Goal: Information Seeking & Learning: Find specific fact

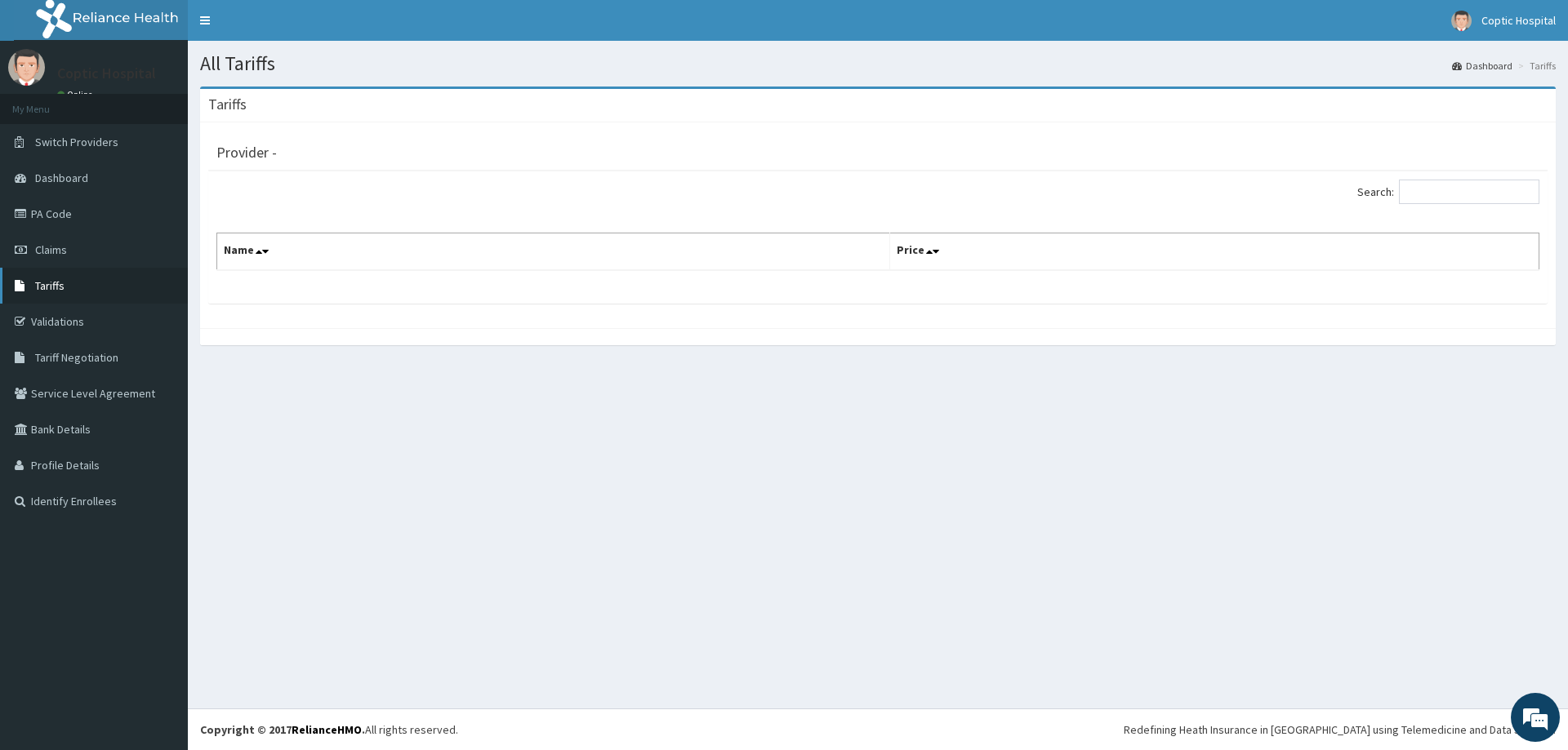
click at [56, 285] on span "Tariffs" at bounding box center [49, 286] width 29 height 15
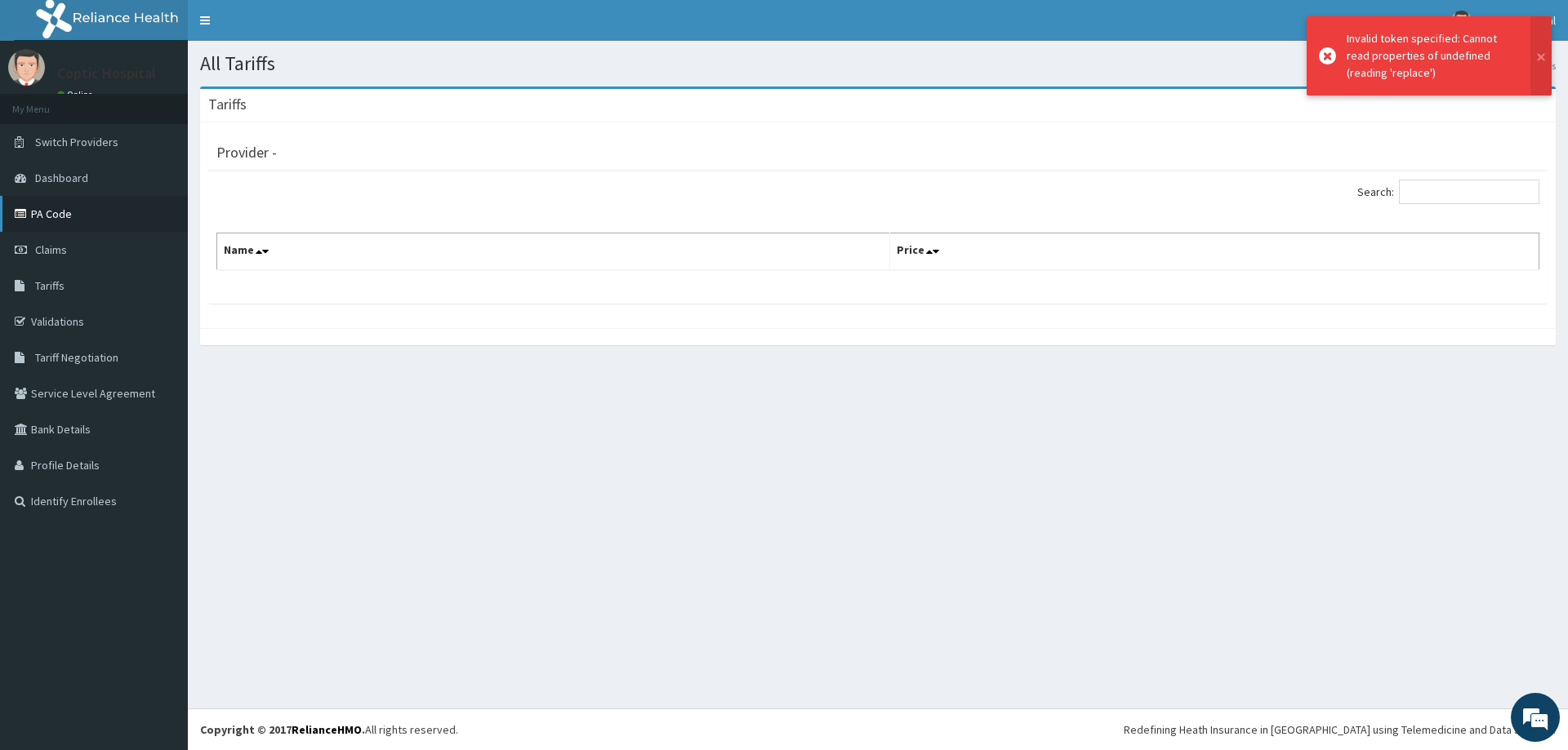
click at [85, 219] on link "PA Code" at bounding box center [94, 213] width 188 height 36
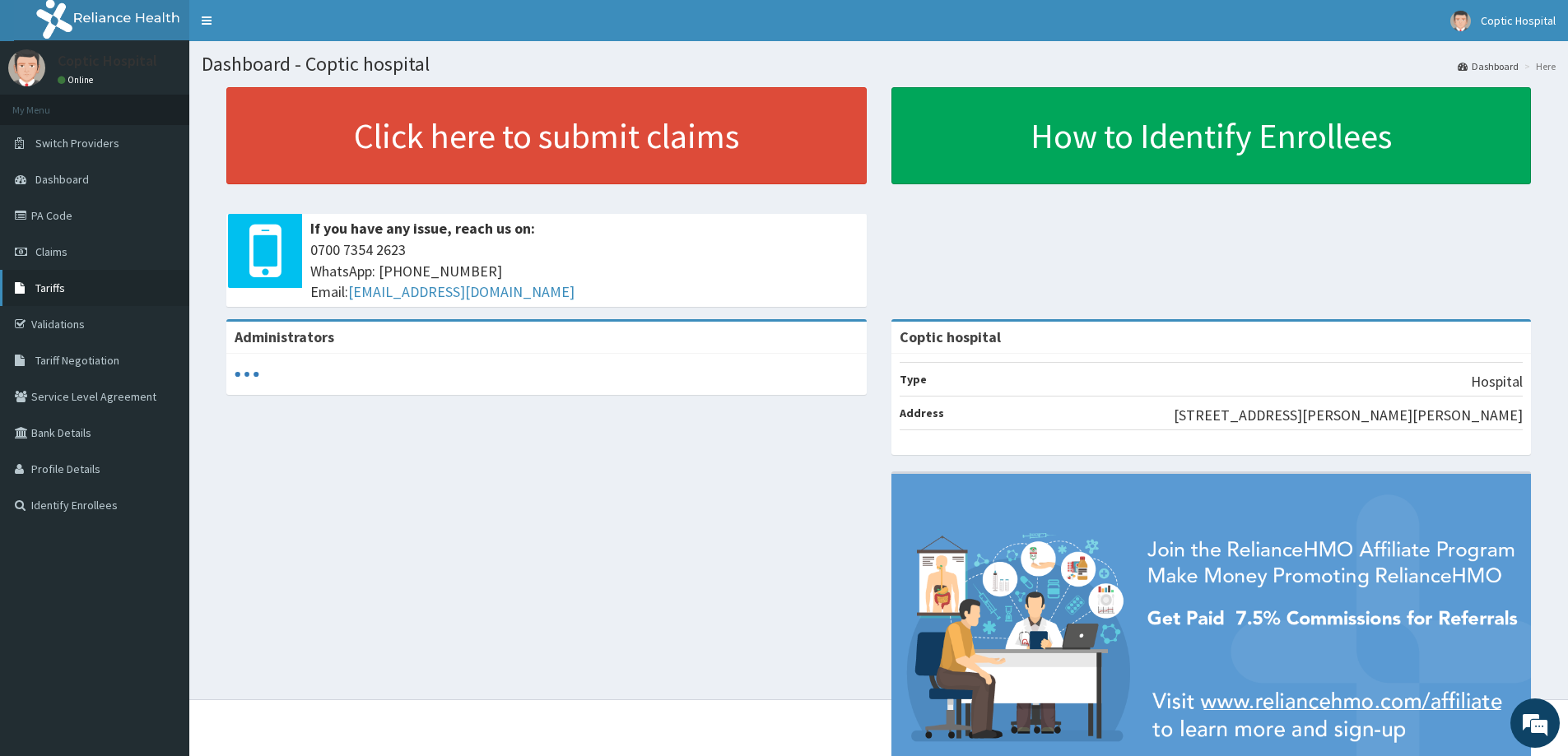
click at [62, 294] on span "Tariffs" at bounding box center [50, 289] width 30 height 15
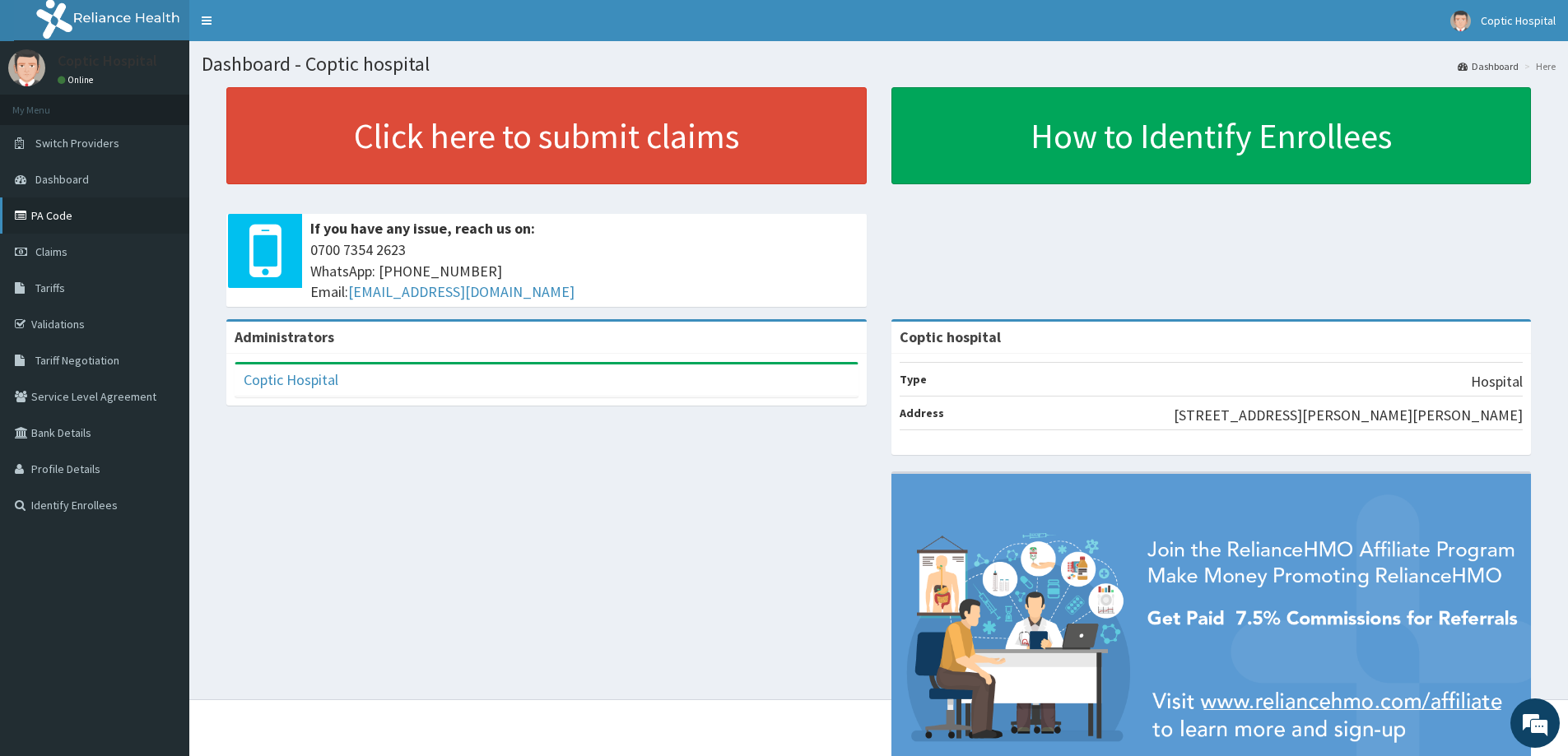
click at [62, 224] on link "PA Code" at bounding box center [95, 215] width 189 height 36
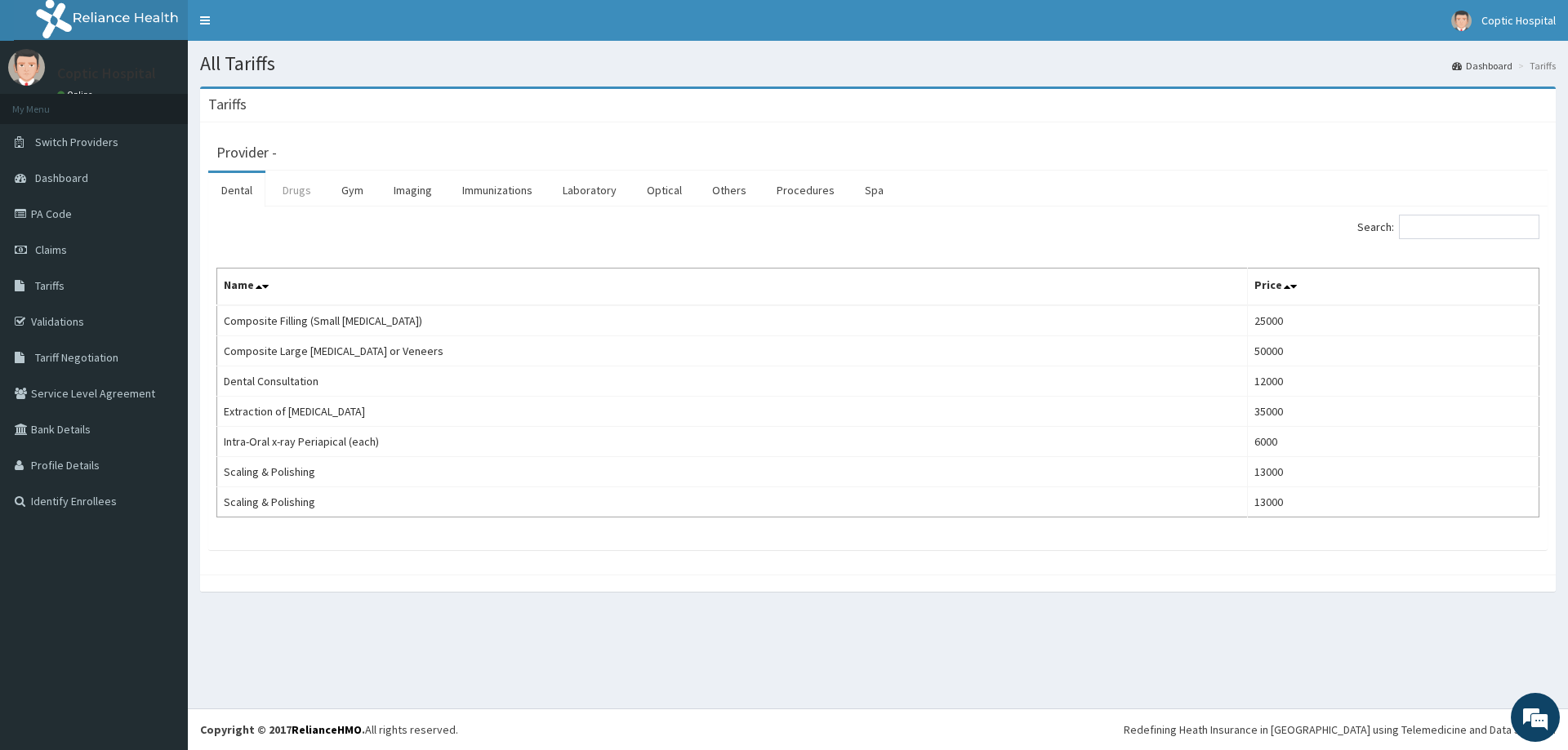
click at [296, 193] on link "Drugs" at bounding box center [296, 190] width 54 height 34
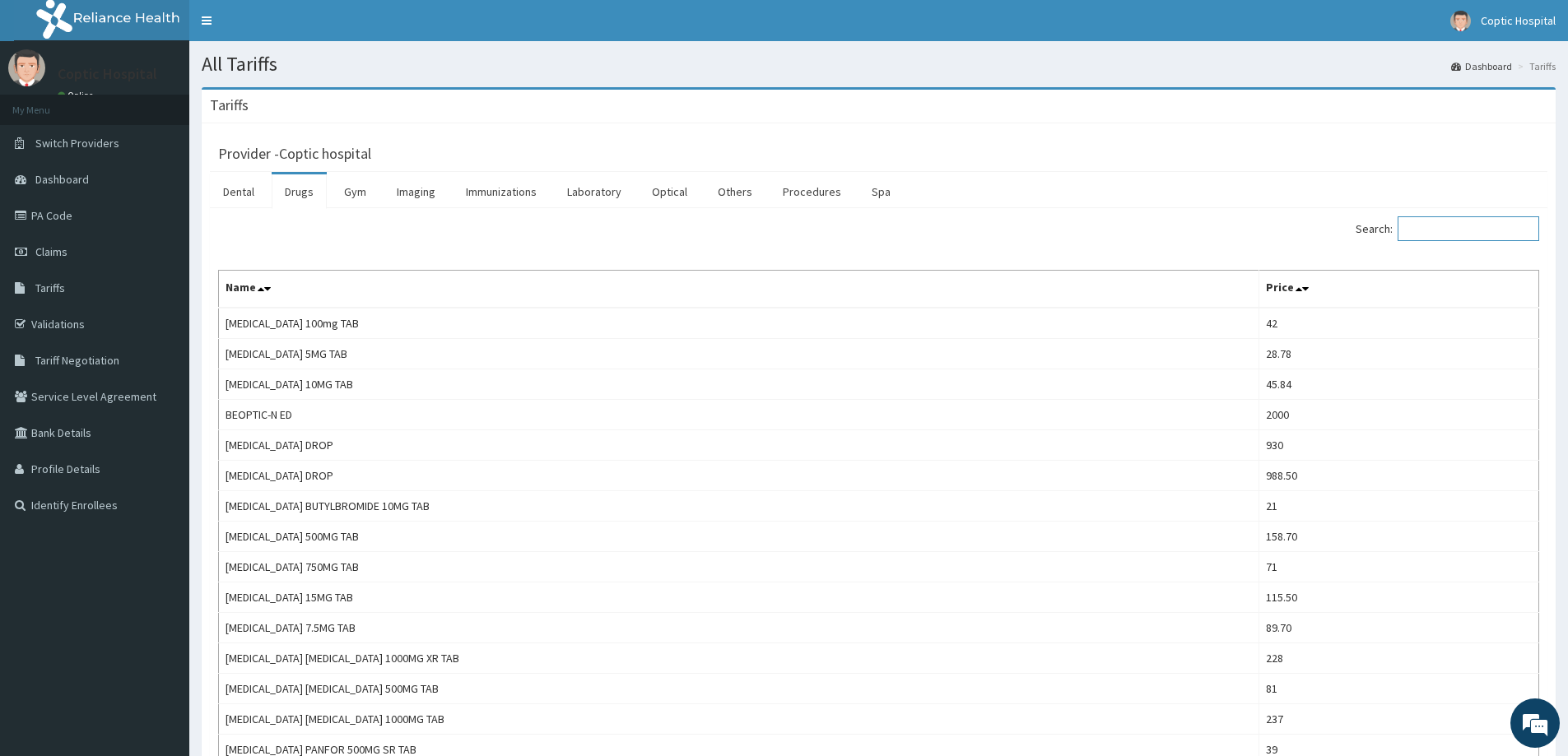
click at [1484, 228] on input "Search:" at bounding box center [1468, 229] width 142 height 24
paste input "GABAPENTIN"
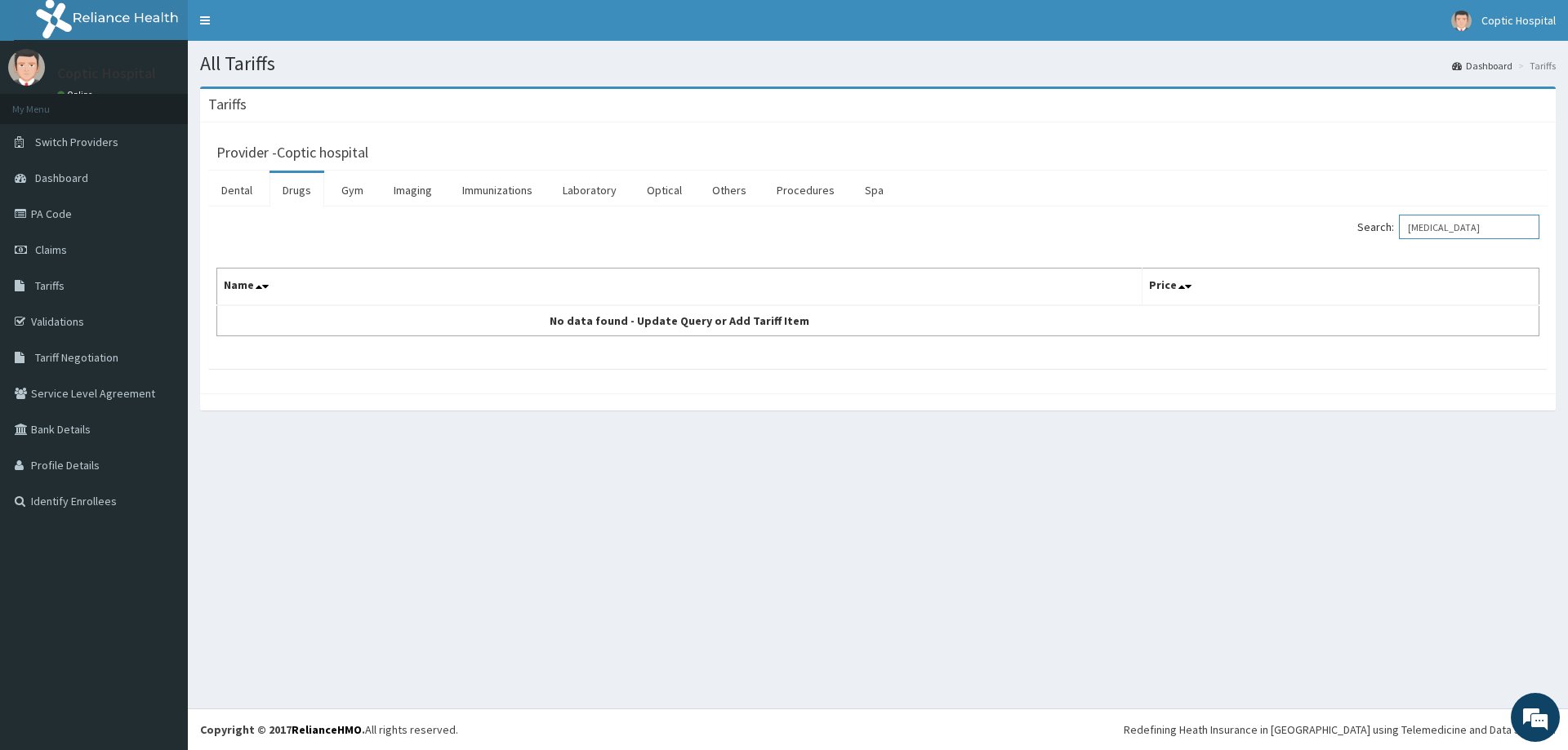
click at [1440, 225] on input "GABAPENTIN" at bounding box center [1469, 227] width 141 height 24
click at [1478, 226] on input "GABAPENTIN" at bounding box center [1469, 227] width 141 height 24
type input "G"
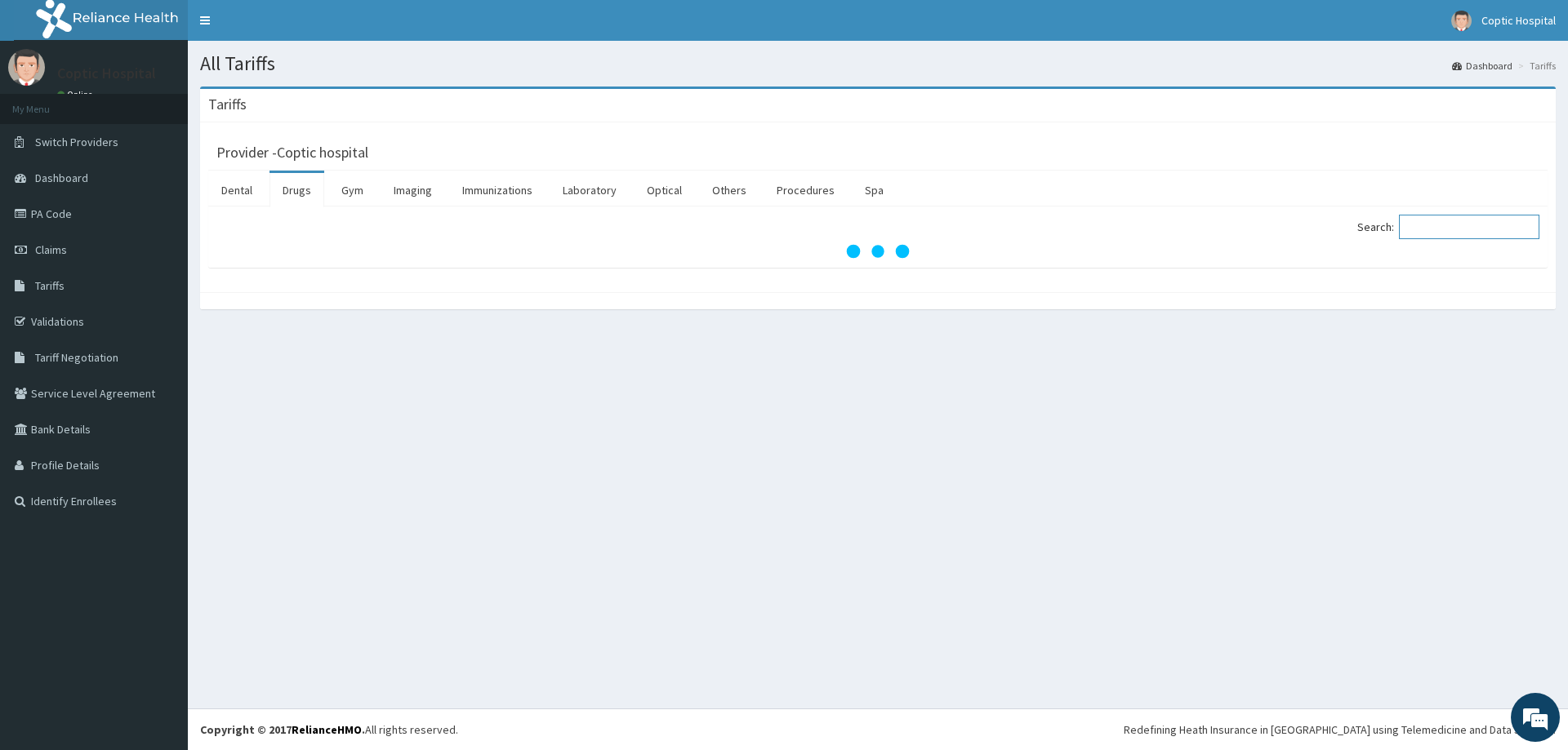
paste input "SIRDALUD"
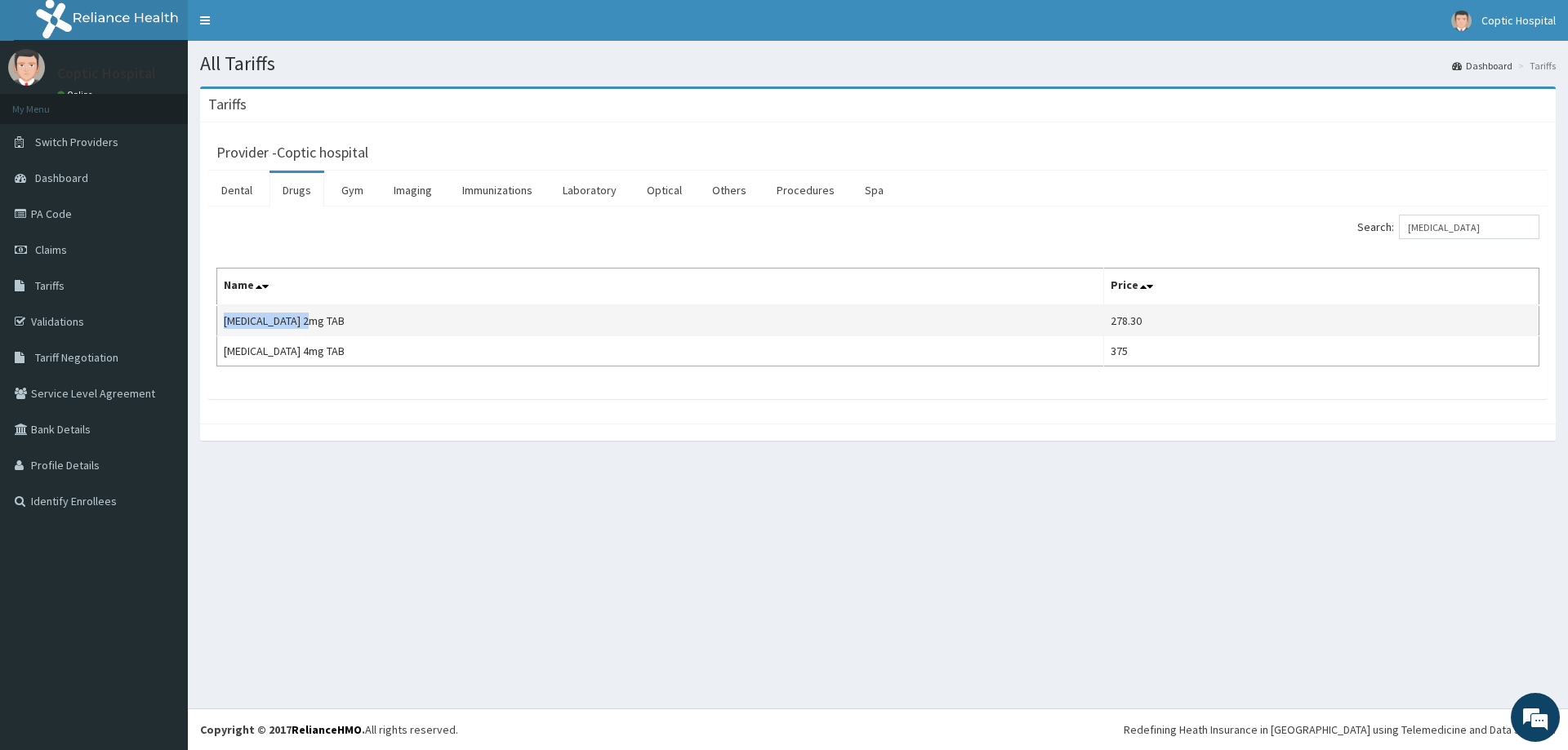
drag, startPoint x: 339, startPoint y: 317, endPoint x: 222, endPoint y: 321, distance: 117.1
click at [222, 321] on td "SIRDALUD 2mg TAB" at bounding box center [660, 321] width 887 height 31
copy td "SIRDALUD 2mg TAB"
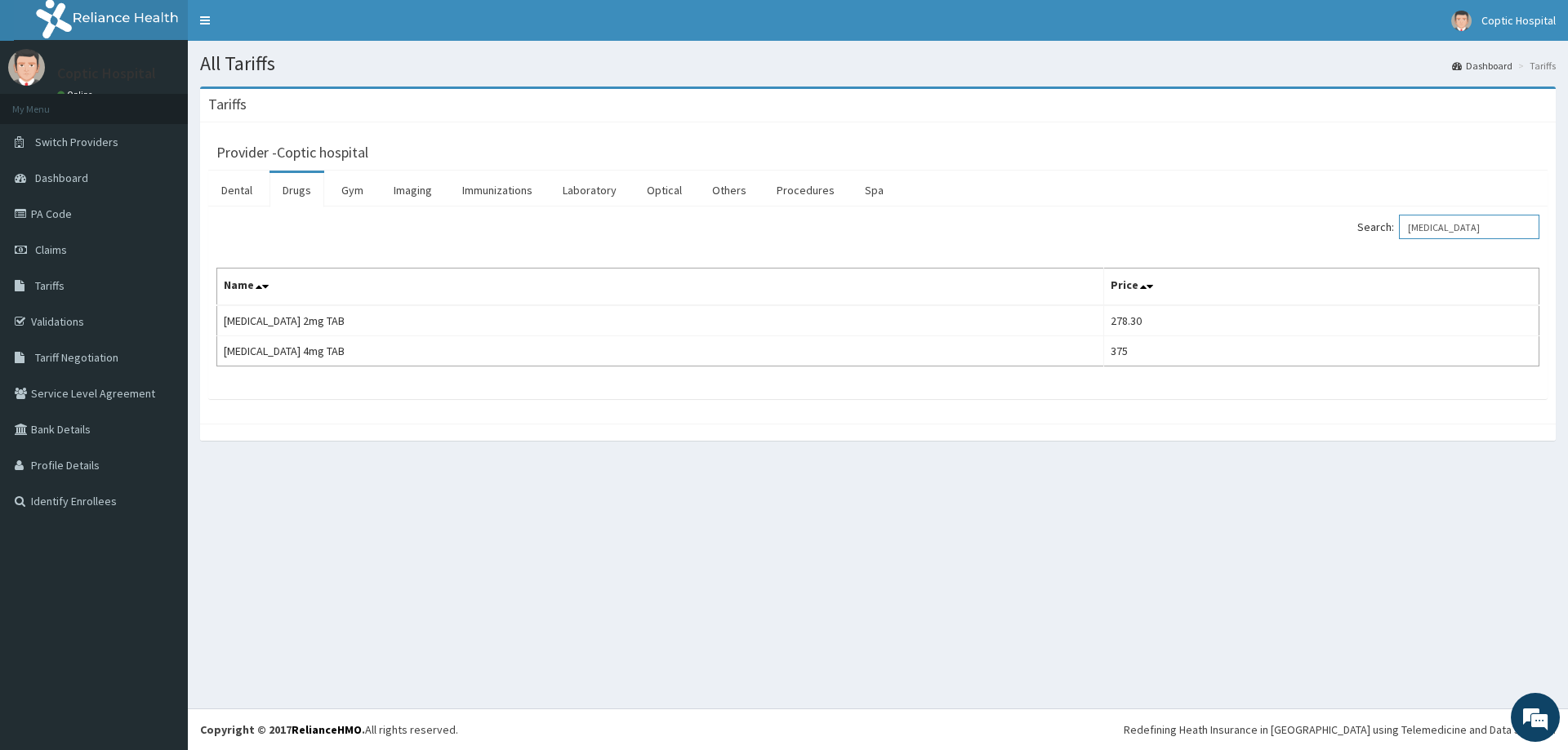
click at [1467, 223] on input "SIRDALUD" at bounding box center [1469, 227] width 141 height 24
type input "S"
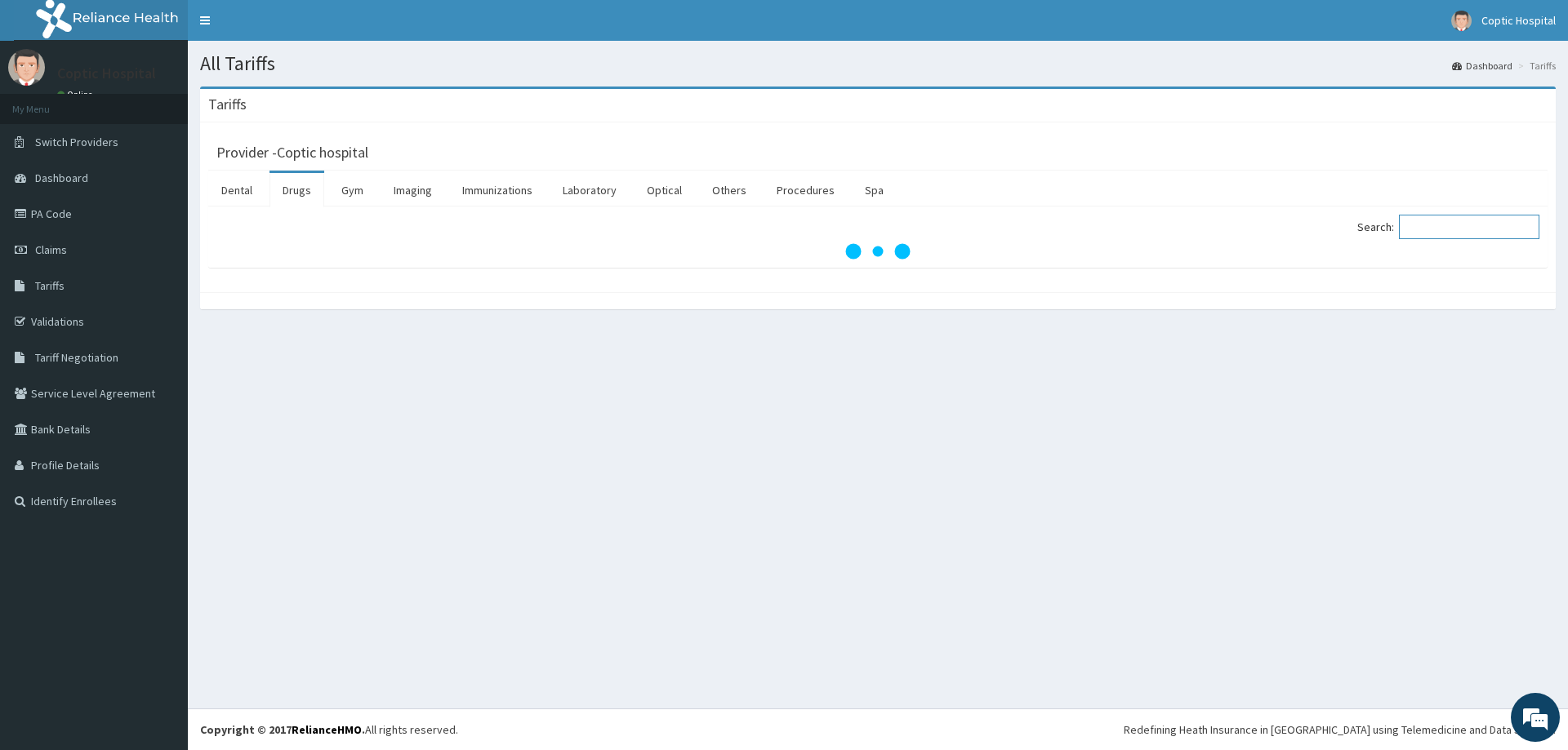
paste input "GALVUS"
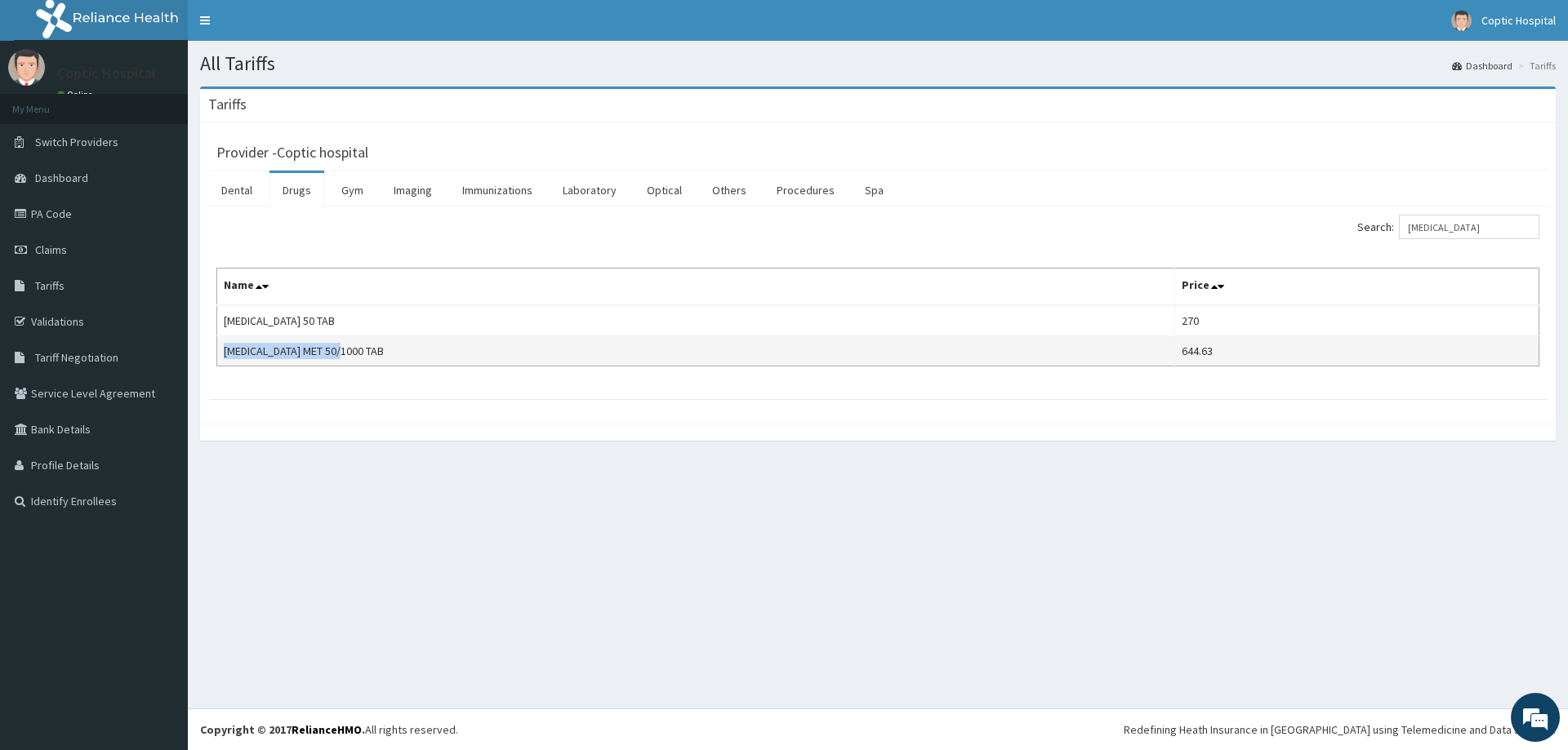
drag, startPoint x: 220, startPoint y: 350, endPoint x: 386, endPoint y: 351, distance: 166.0
click at [386, 351] on td "GALVUS MET 50/1000 TAB" at bounding box center [696, 352] width 958 height 30
copy td "GALVUS MET 50/1000 TAB"
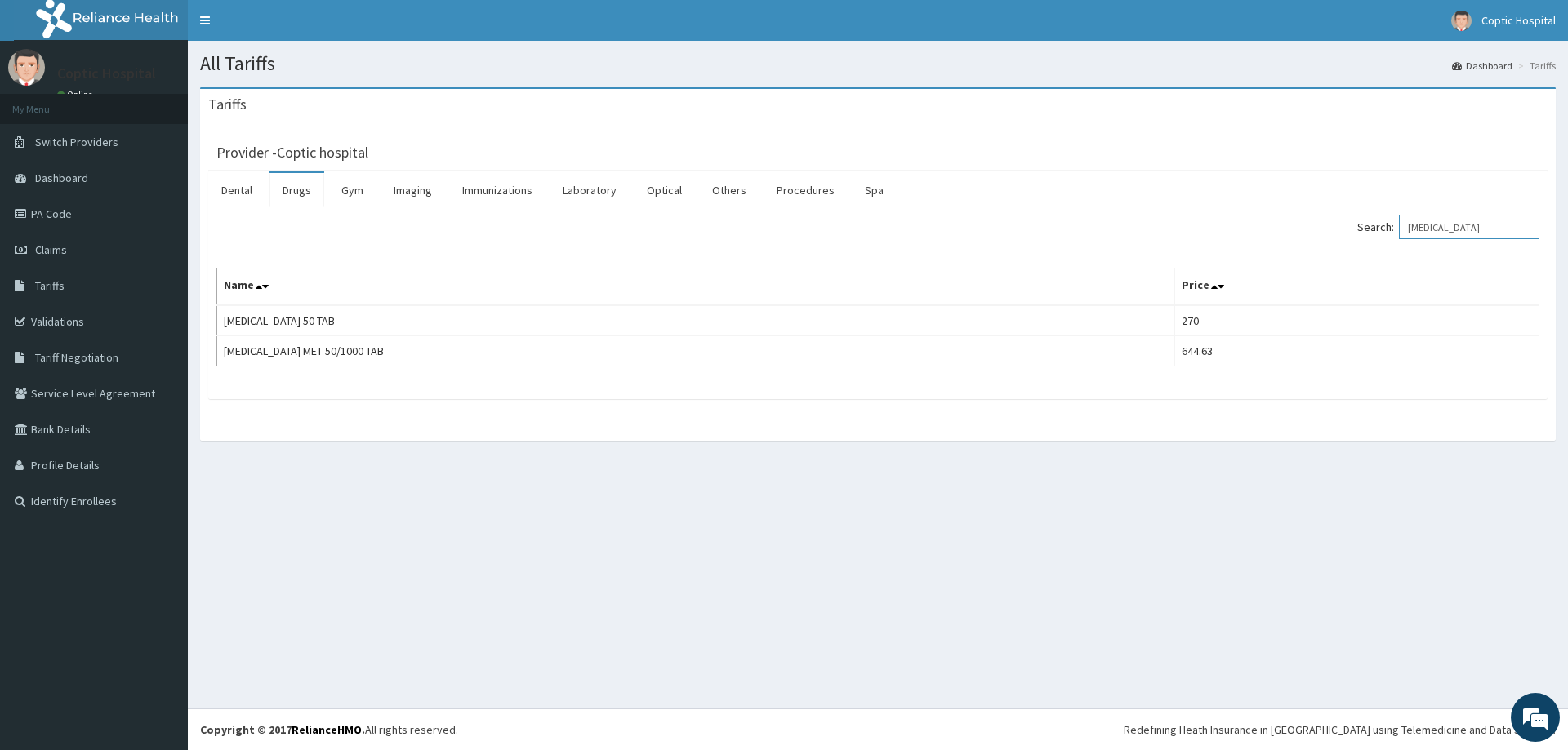
click at [1464, 230] on input "GALVUS" at bounding box center [1469, 227] width 141 height 24
type input "G"
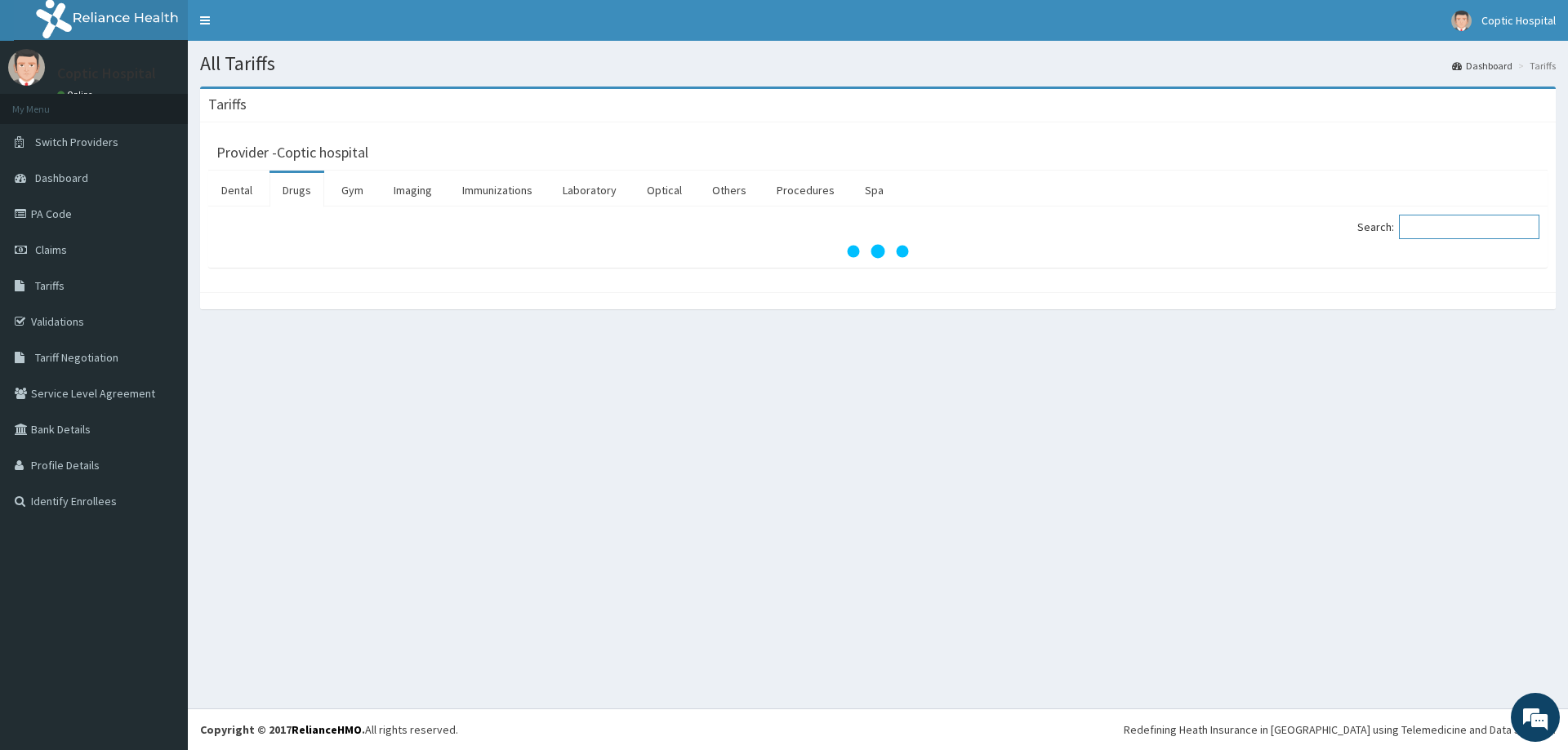
paste input "LIPITOR ATORVASTATIN"
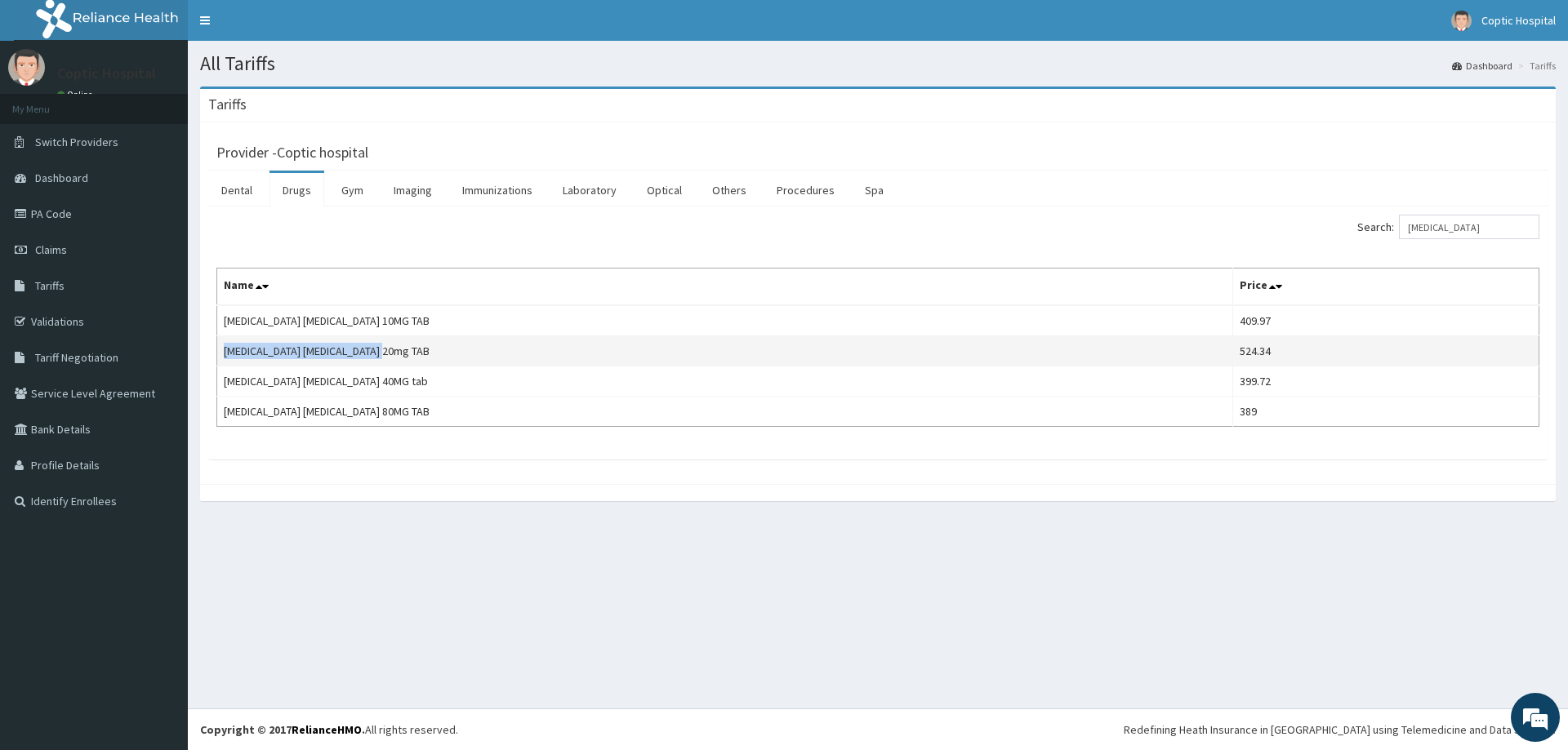
drag, startPoint x: 392, startPoint y: 352, endPoint x: 221, endPoint y: 355, distance: 171.0
click at [221, 355] on td "LIPITOR ATORVASTATIN 20mg TAB" at bounding box center [725, 352] width 1016 height 30
copy td "LIPITOR ATORVASTATIN 20mg TAB"
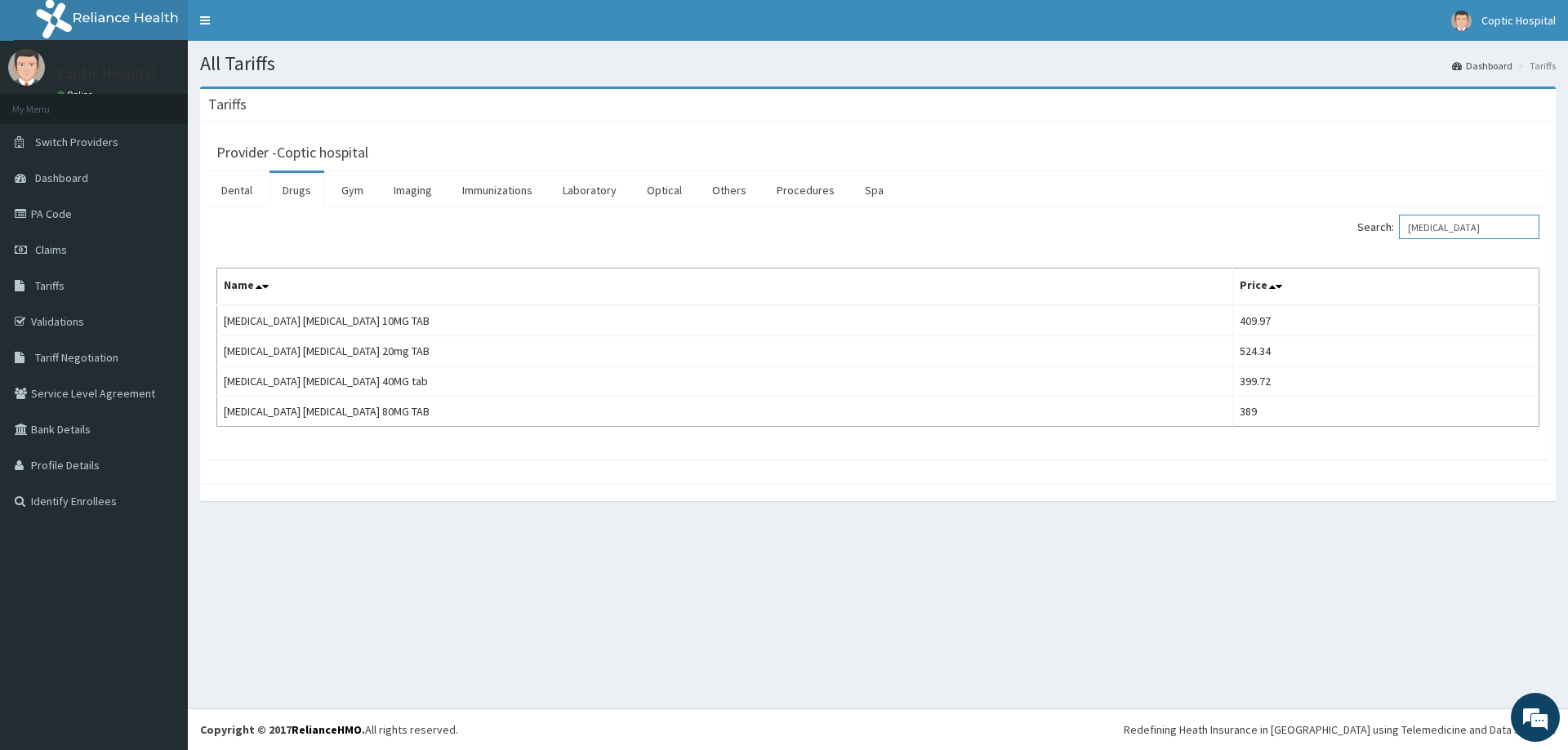
click at [1476, 218] on input "LIPITOR" at bounding box center [1469, 227] width 141 height 24
type input "L"
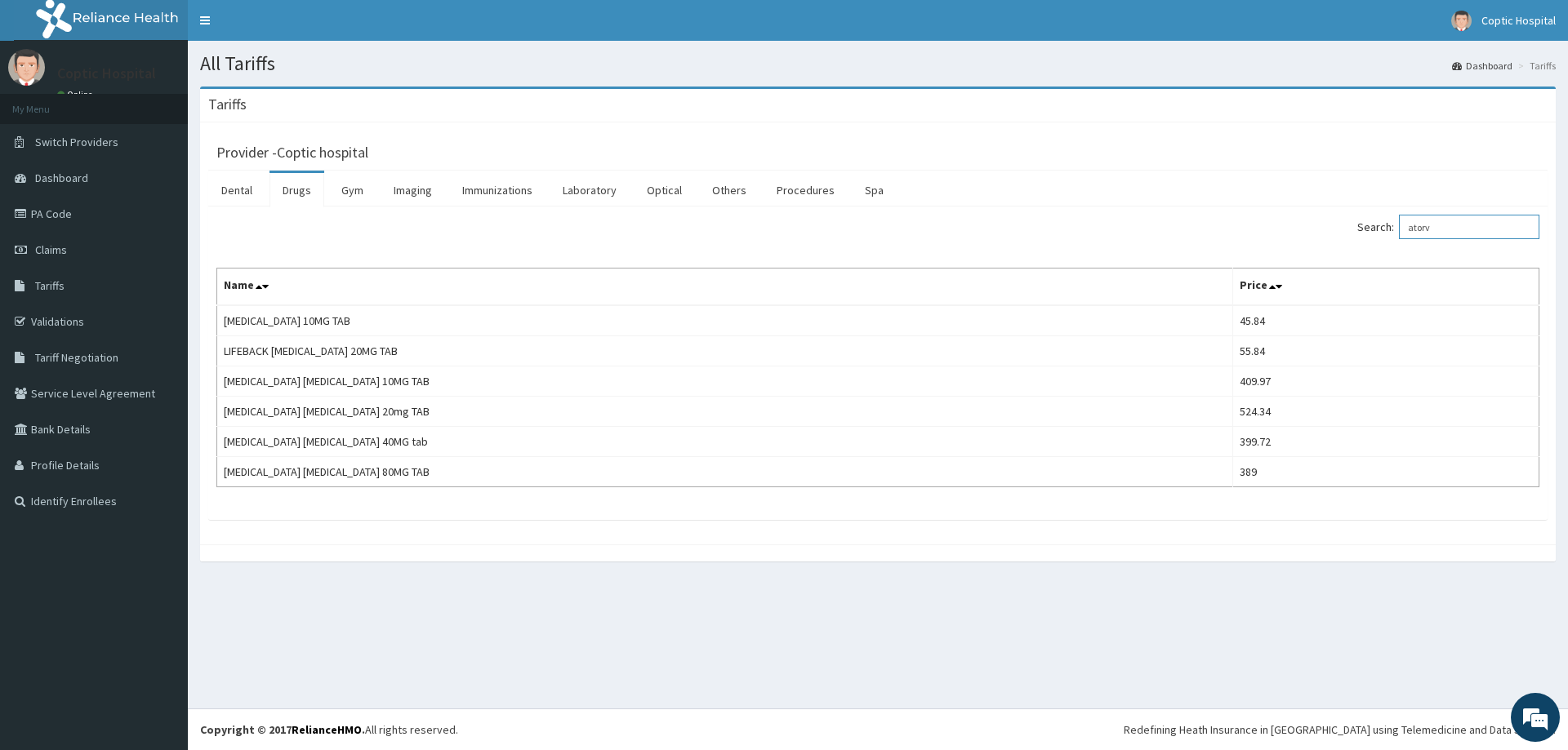
click at [1463, 227] on input "atorv" at bounding box center [1469, 227] width 141 height 24
type input "a"
paste input "EXFORGE"
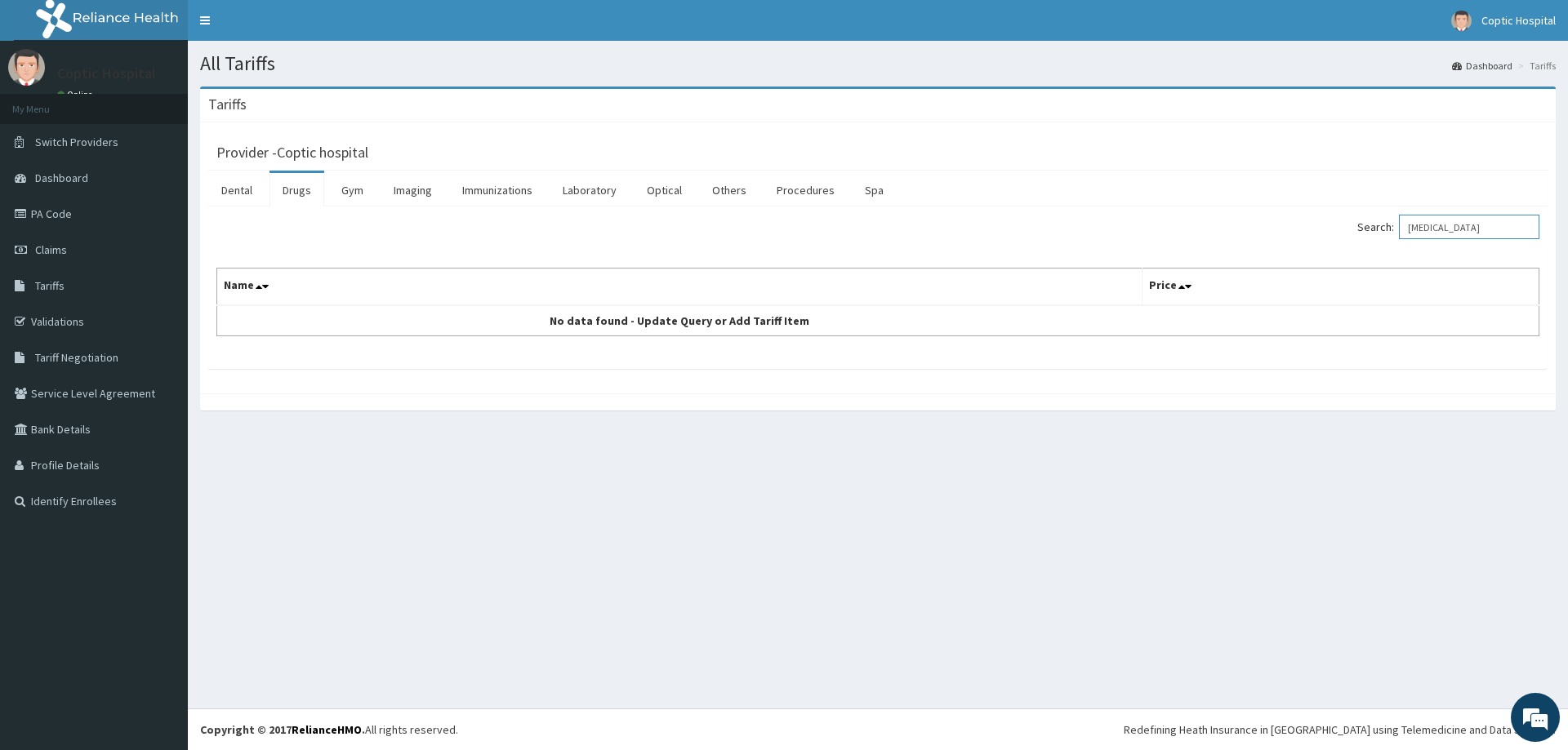
click at [1442, 230] on input "EXFORGE" at bounding box center [1469, 227] width 141 height 24
click at [1439, 229] on input "EXFORGE" at bounding box center [1469, 227] width 141 height 24
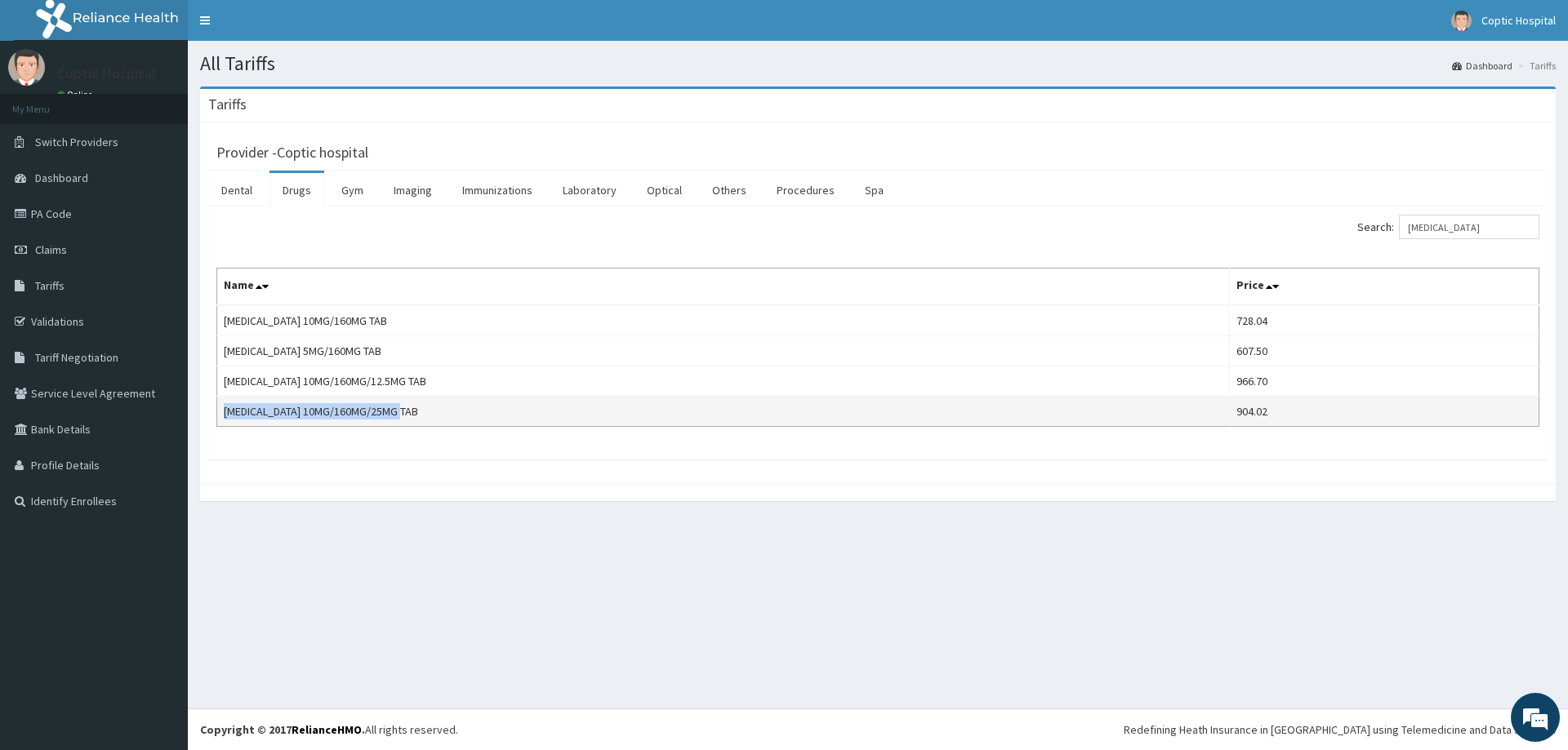
drag, startPoint x: 409, startPoint y: 414, endPoint x: 223, endPoint y: 422, distance: 186.2
click at [223, 422] on td "EXFORGE HCT 10MG/160MG/25MG TAB" at bounding box center [723, 412] width 1013 height 30
copy td "EXFORGE HCT 10MG/160MG/25MG TAB"
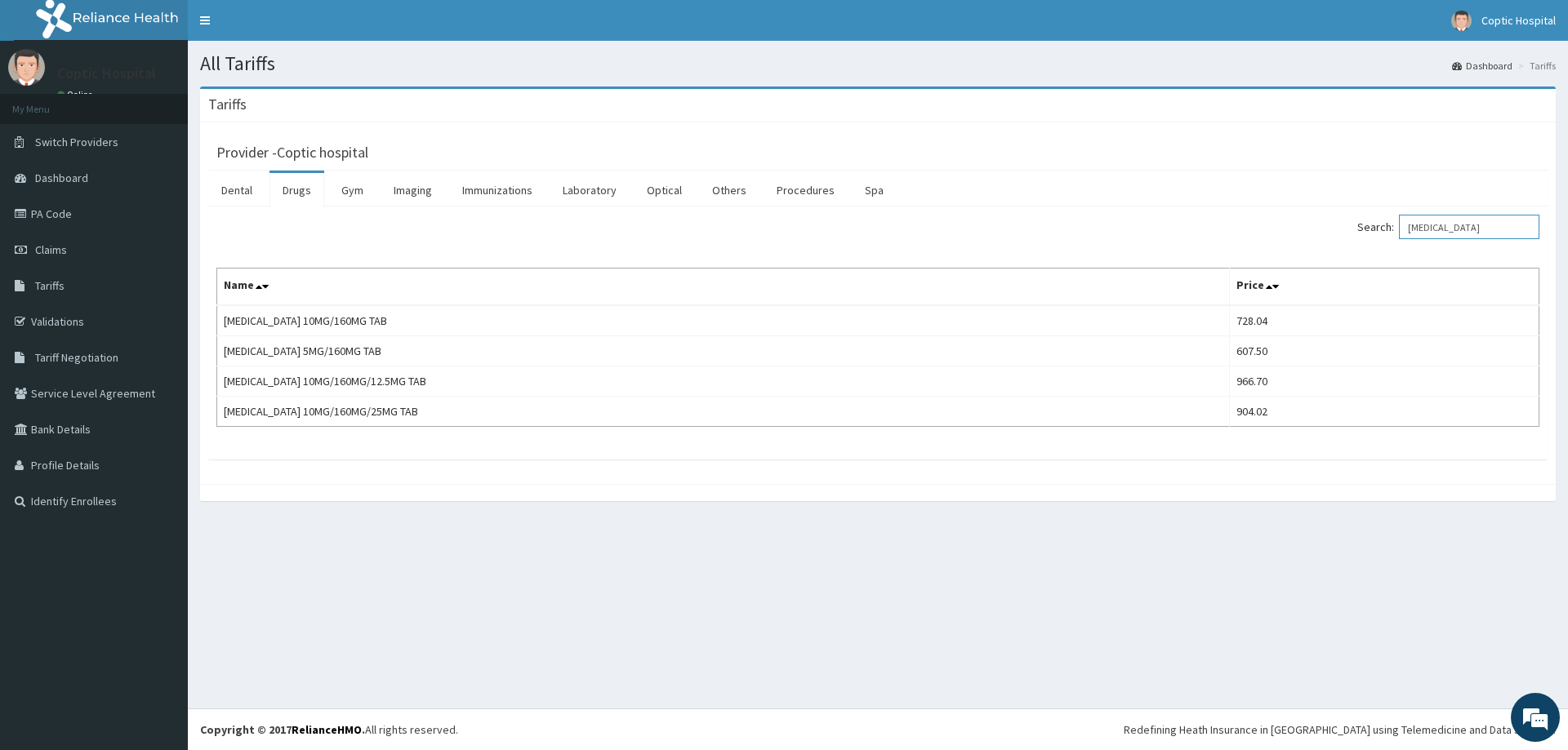
click at [1467, 228] on input "EXFORGE" at bounding box center [1469, 227] width 141 height 24
type input "E"
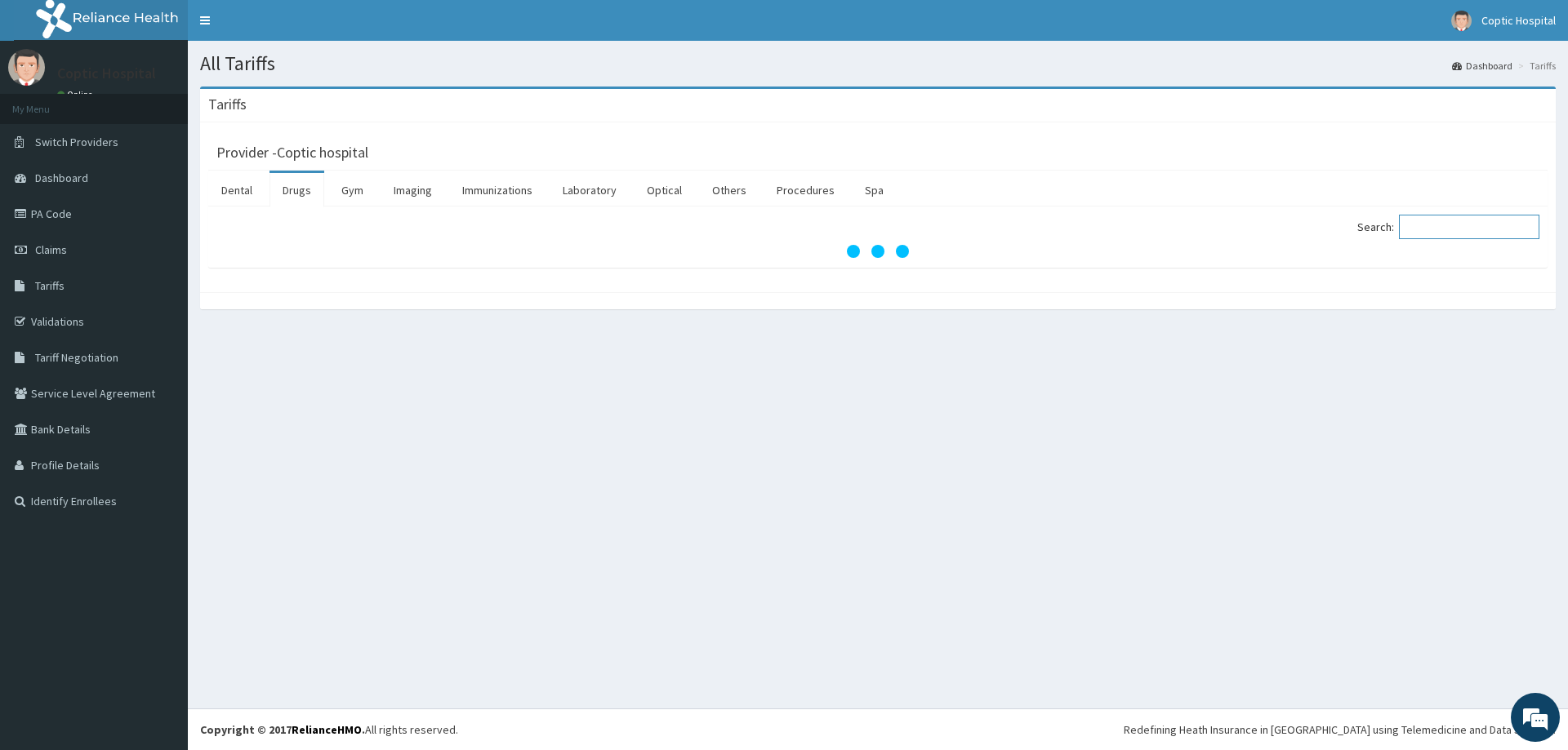
paste input "TORSINEX"
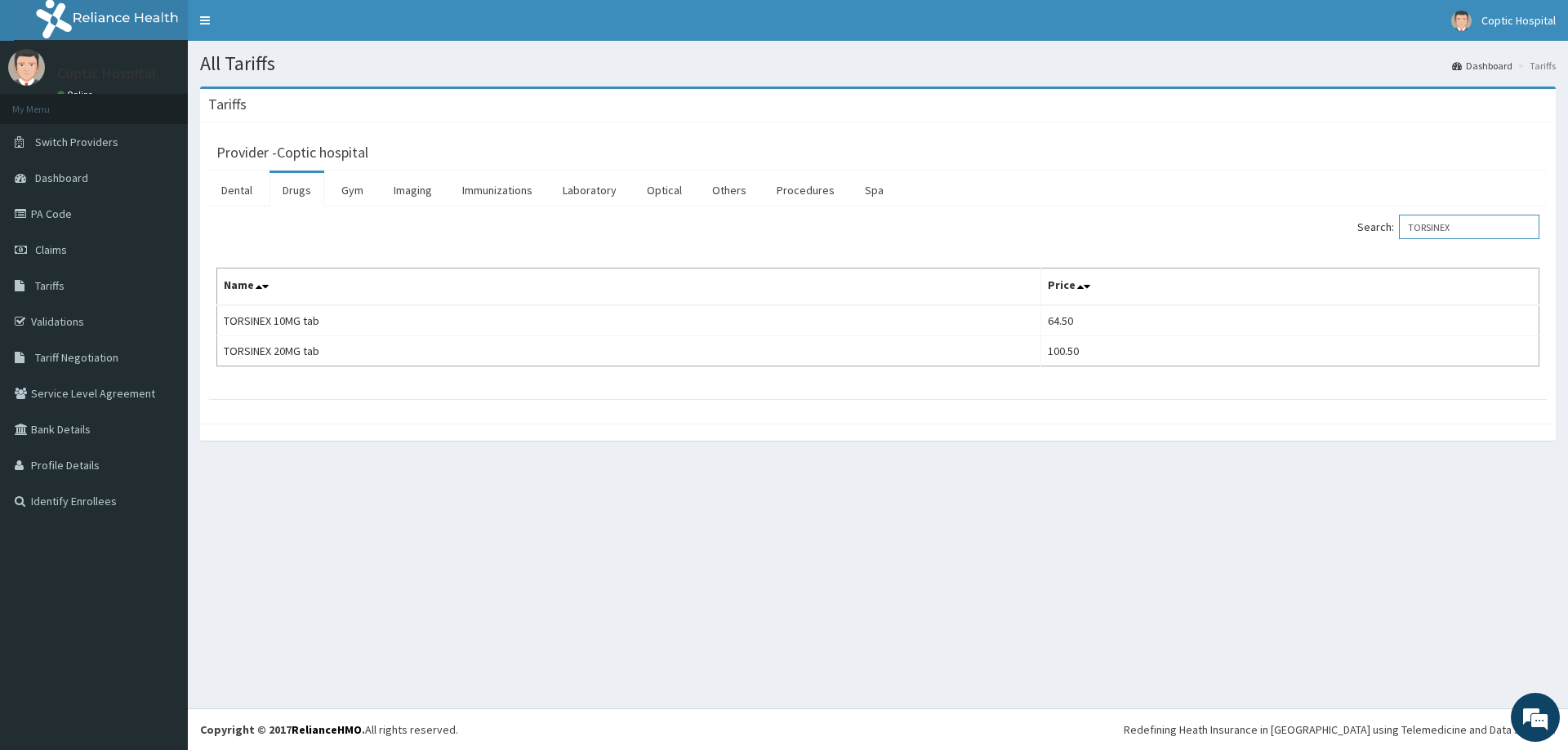
type input "TORSINEX"
